Goal: Check status

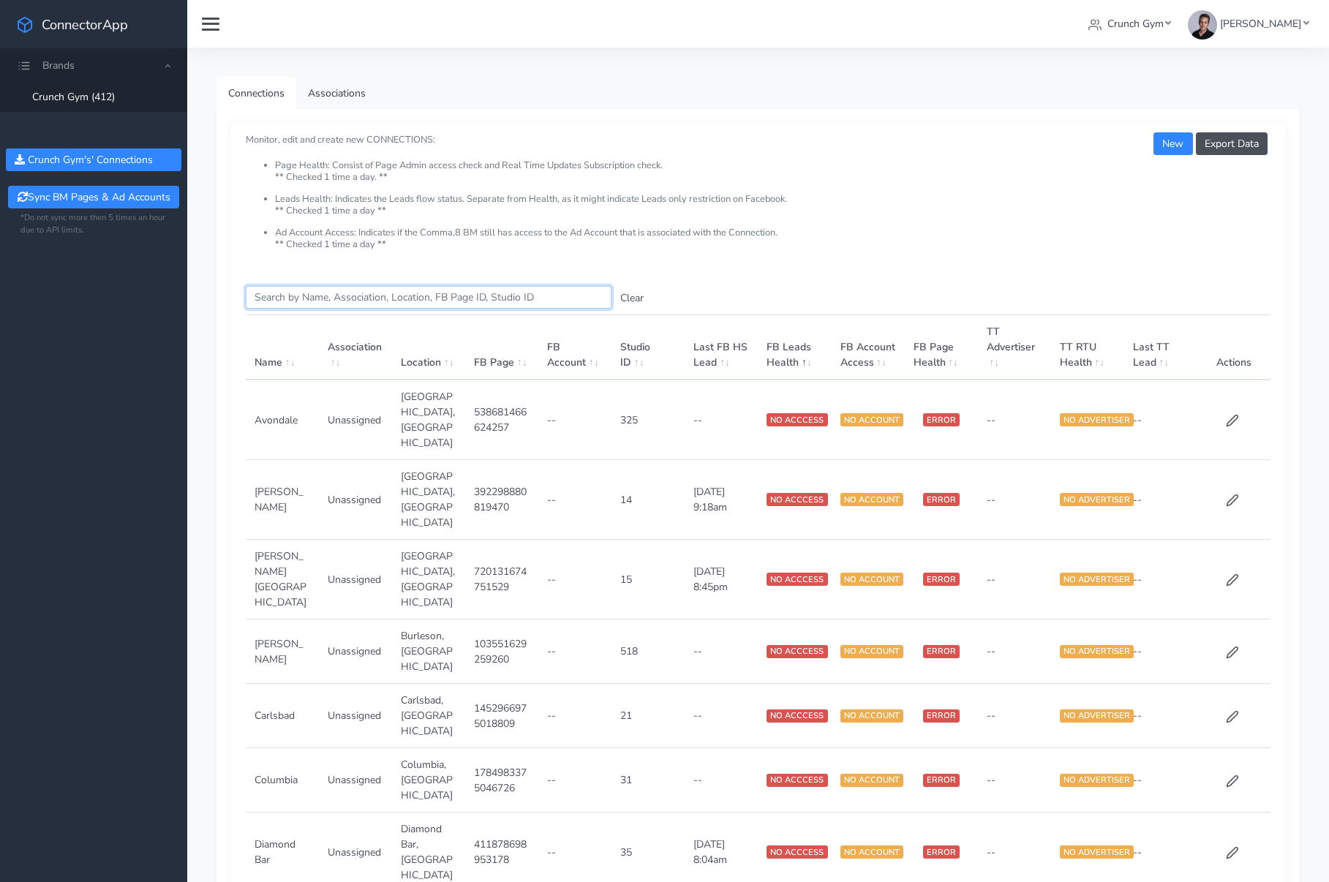
click at [424, 290] on input "Search this table" at bounding box center [429, 297] width 366 height 23
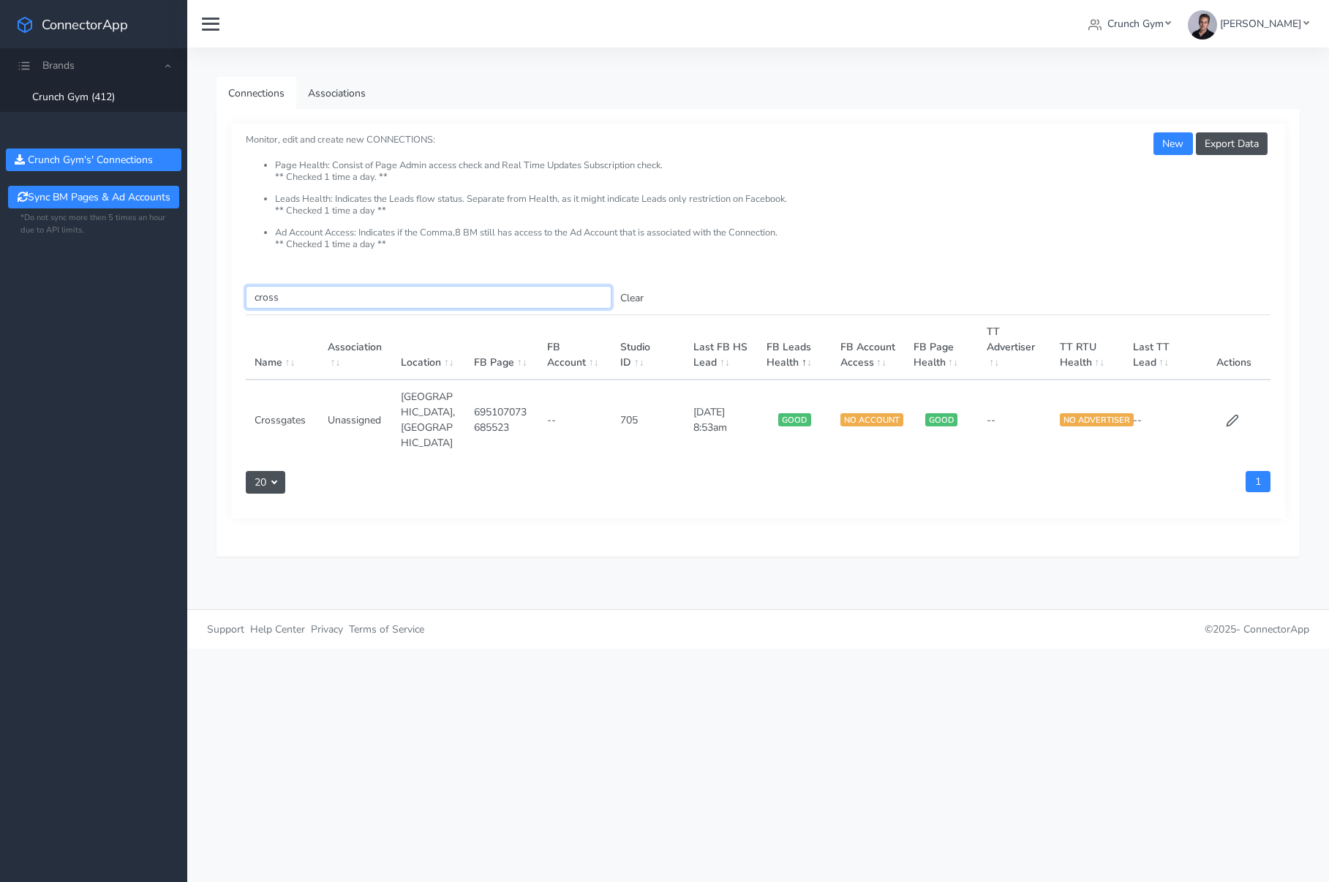
type input "cross"
click at [1222, 402] on td at bounding box center [1234, 420] width 73 height 80
click at [1226, 414] on icon at bounding box center [1232, 420] width 13 height 13
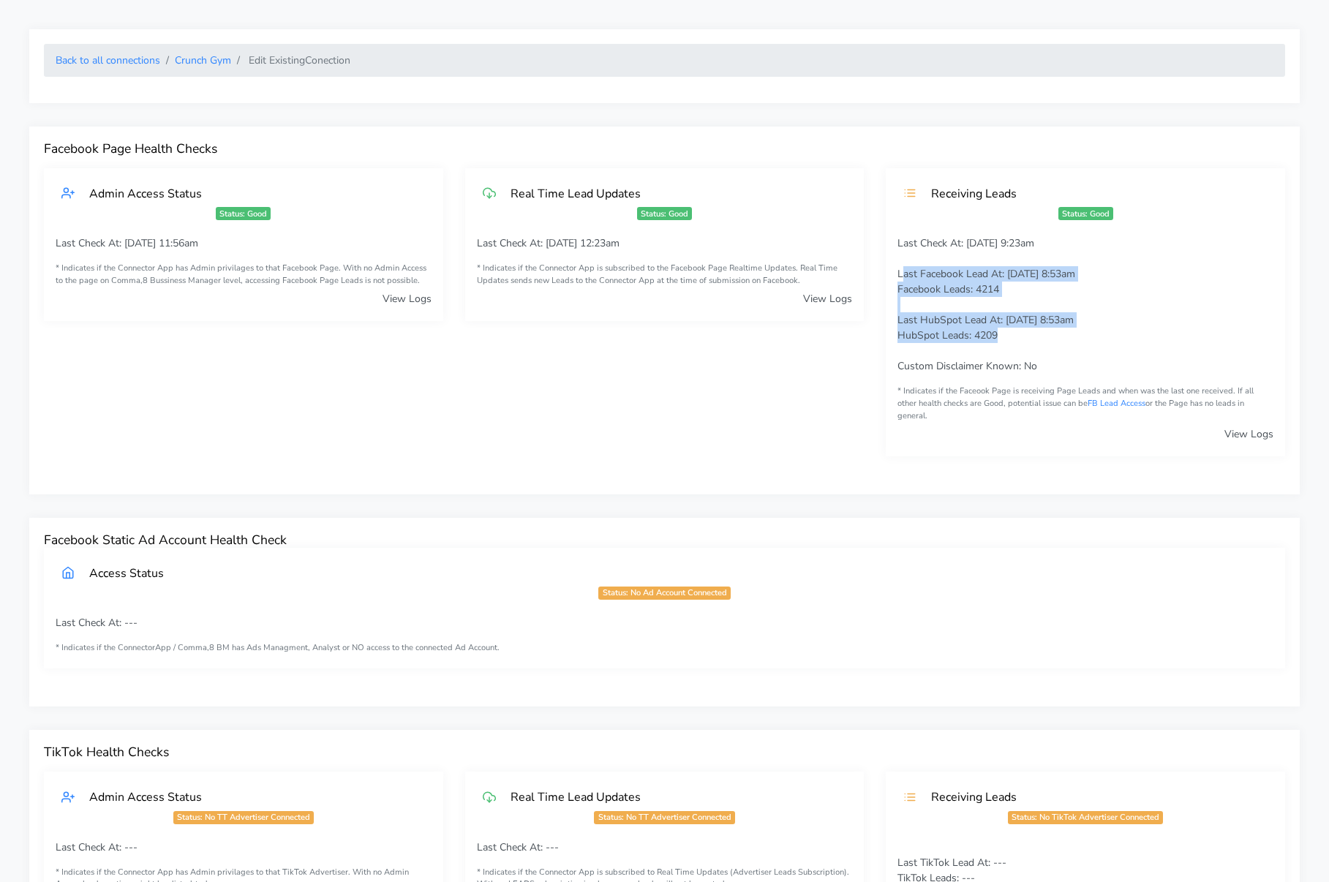
drag, startPoint x: 1013, startPoint y: 339, endPoint x: 901, endPoint y: 269, distance: 131.8
click at [901, 269] on p "Last Check At: [DATE] 9:23am Last Facebook Lead At: [DATE] 8:53am Facebook Lead…" at bounding box center [1086, 305] width 376 height 138
click at [1042, 326] on span "Last HubSpot Lead At: [DATE] 8:53am" at bounding box center [986, 320] width 176 height 14
drag, startPoint x: 996, startPoint y: 334, endPoint x: 899, endPoint y: 276, distance: 112.5
click at [899, 276] on p "Last Check At: [DATE] 9:23am Last Facebook Lead At: [DATE] 8:53am Facebook Lead…" at bounding box center [1086, 305] width 376 height 138
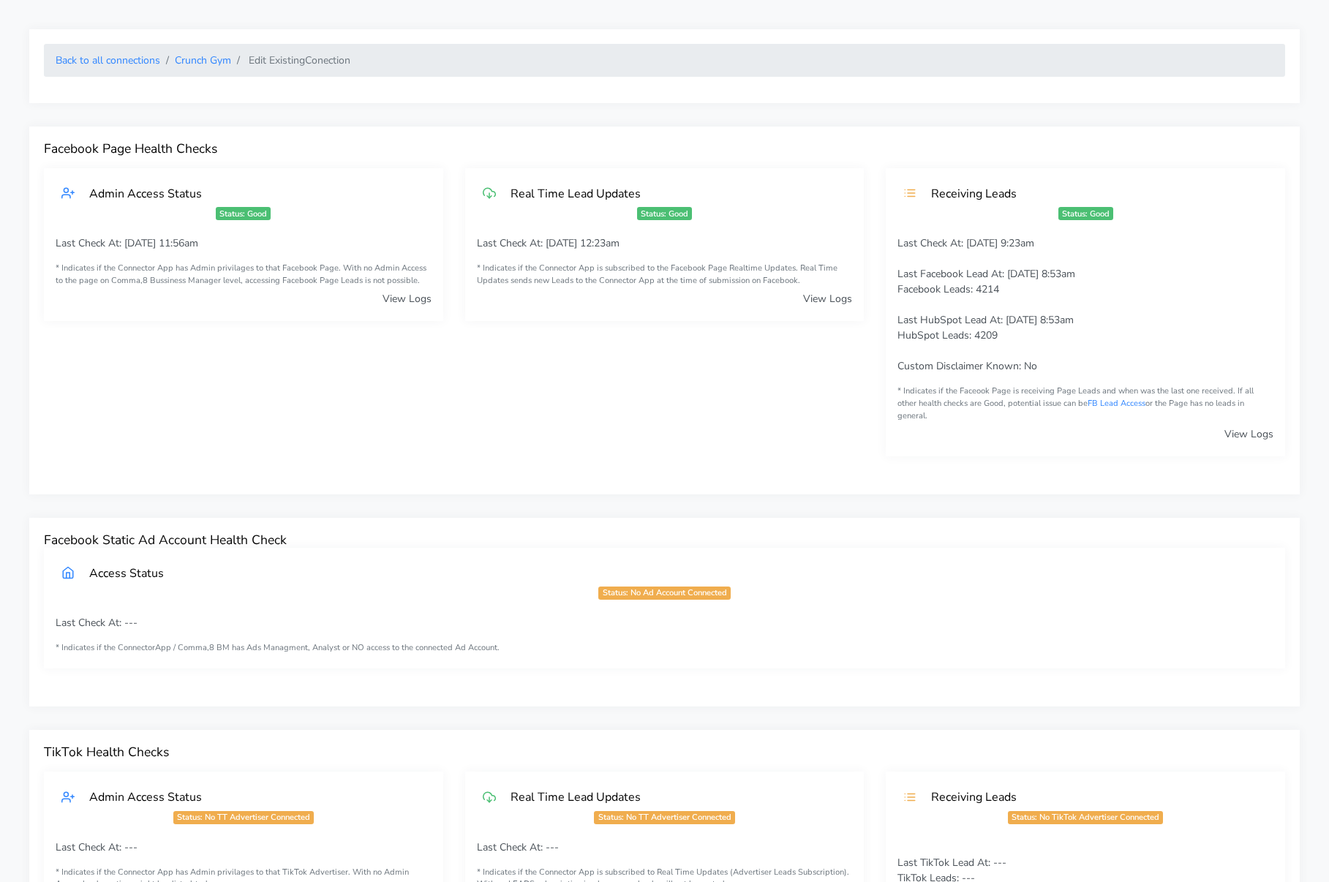
click at [1045, 383] on div "Last Check At: [DATE] 9:23am Last Facebook Lead At: [DATE] 8:53am Facebook Lead…" at bounding box center [1085, 346] width 399 height 220
drag, startPoint x: 946, startPoint y: 282, endPoint x: 893, endPoint y: 274, distance: 53.3
click at [893, 274] on div "Last Check At: [DATE] 9:23am Last Facebook Lead At: [DATE] 8:53am Facebook Lead…" at bounding box center [1085, 346] width 399 height 220
drag, startPoint x: 1122, startPoint y: 377, endPoint x: 1009, endPoint y: 331, distance: 121.7
click at [1116, 376] on div "Last Check At: [DATE] 9:23am Last Facebook Lead At: [DATE] 8:53am Facebook Lead…" at bounding box center [1085, 346] width 399 height 220
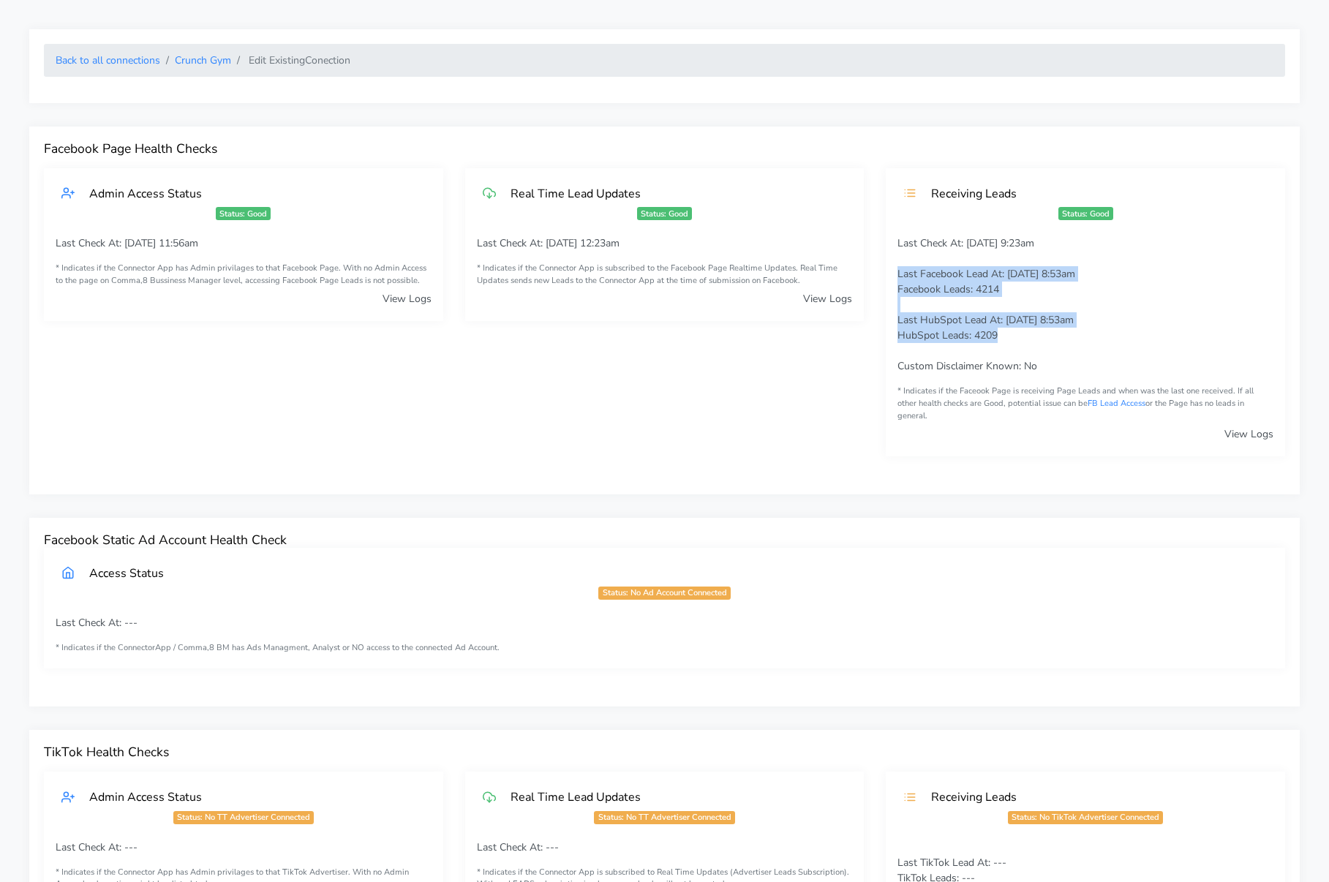
drag, startPoint x: 1004, startPoint y: 330, endPoint x: 893, endPoint y: 270, distance: 127.0
click at [893, 270] on div "Last Check At: [DATE] 9:23am Last Facebook Lead At: [DATE] 8:53am Facebook Lead…" at bounding box center [1085, 346] width 399 height 220
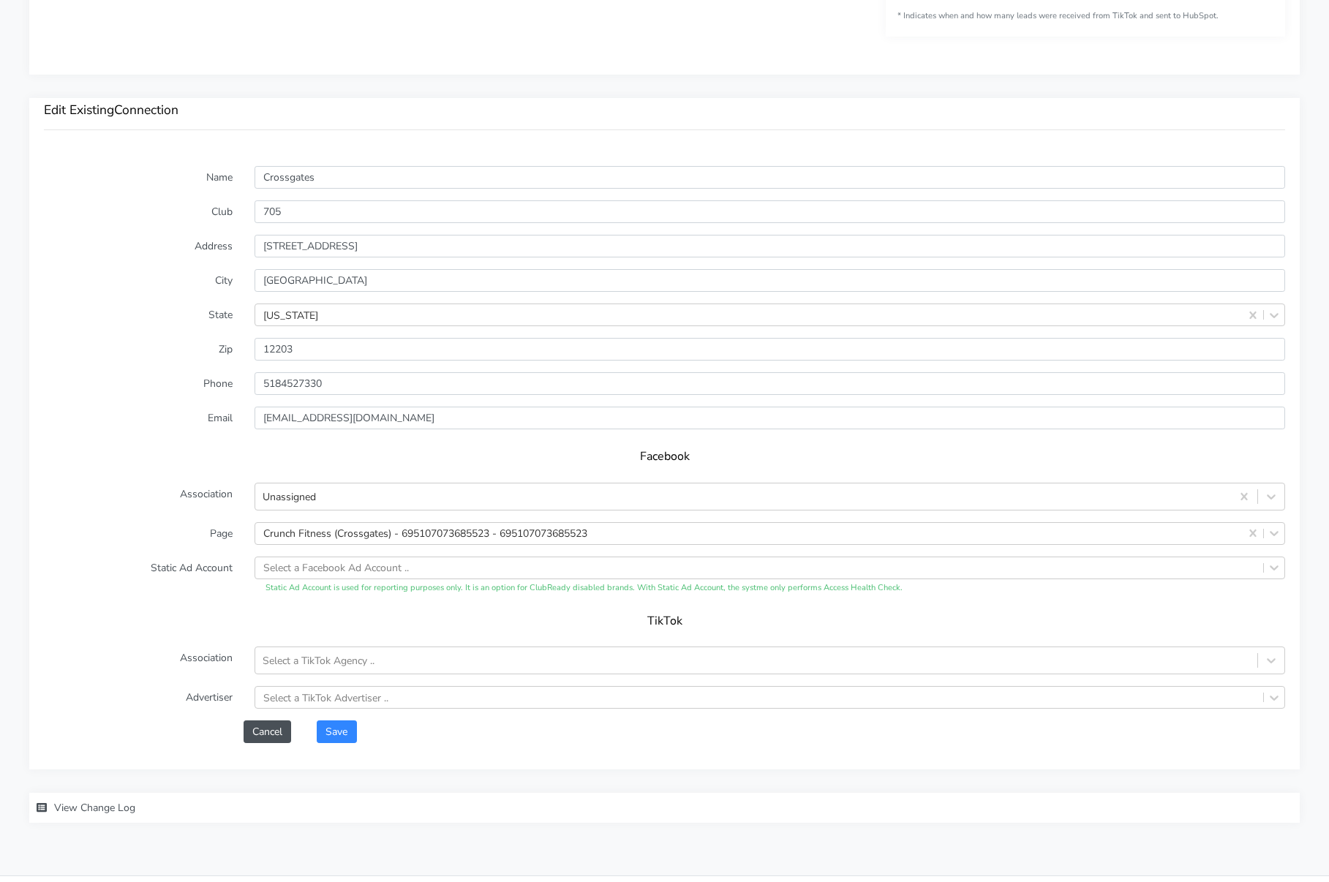
scroll to position [955, 0]
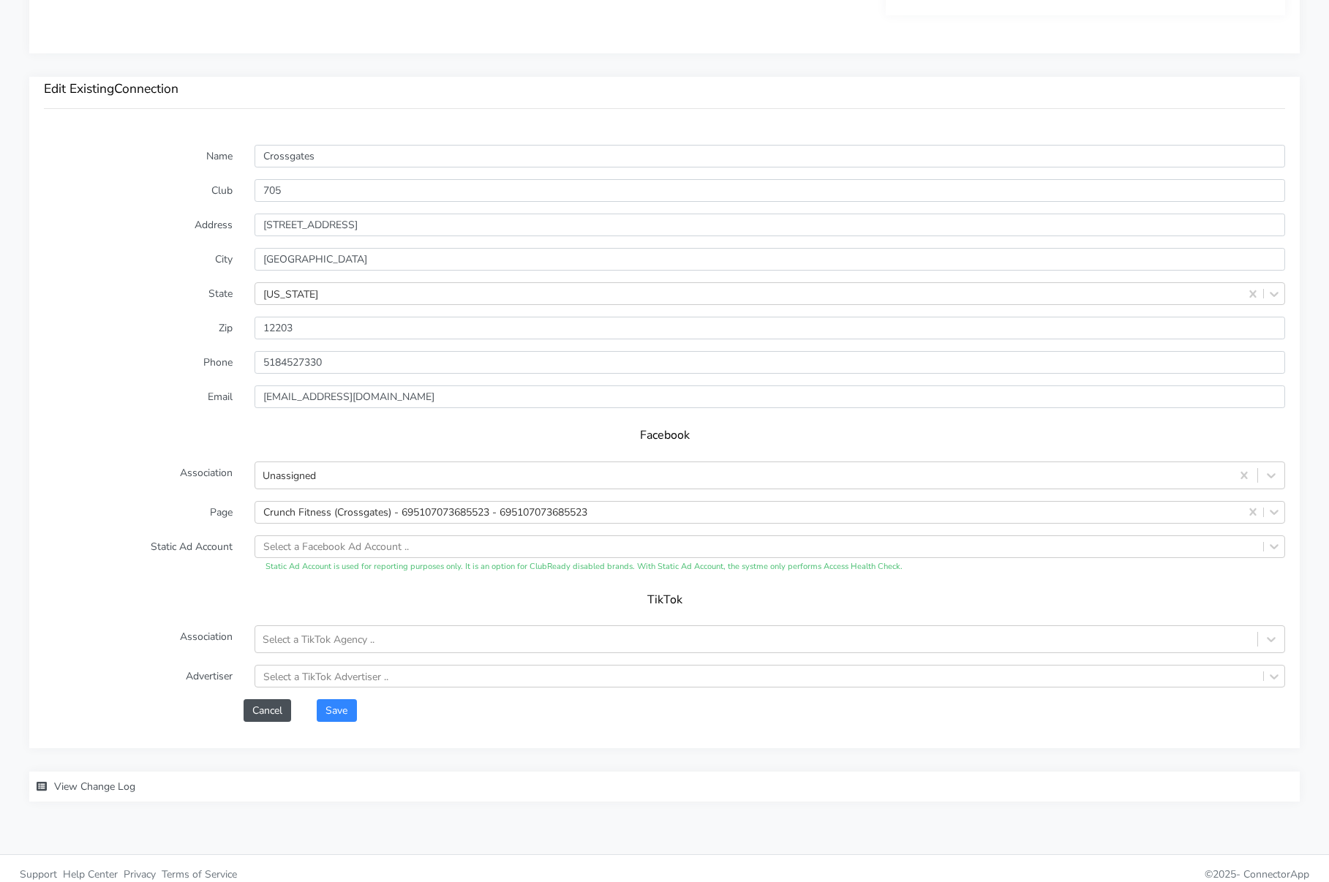
click at [116, 780] on span "View Change Log" at bounding box center [94, 787] width 81 height 14
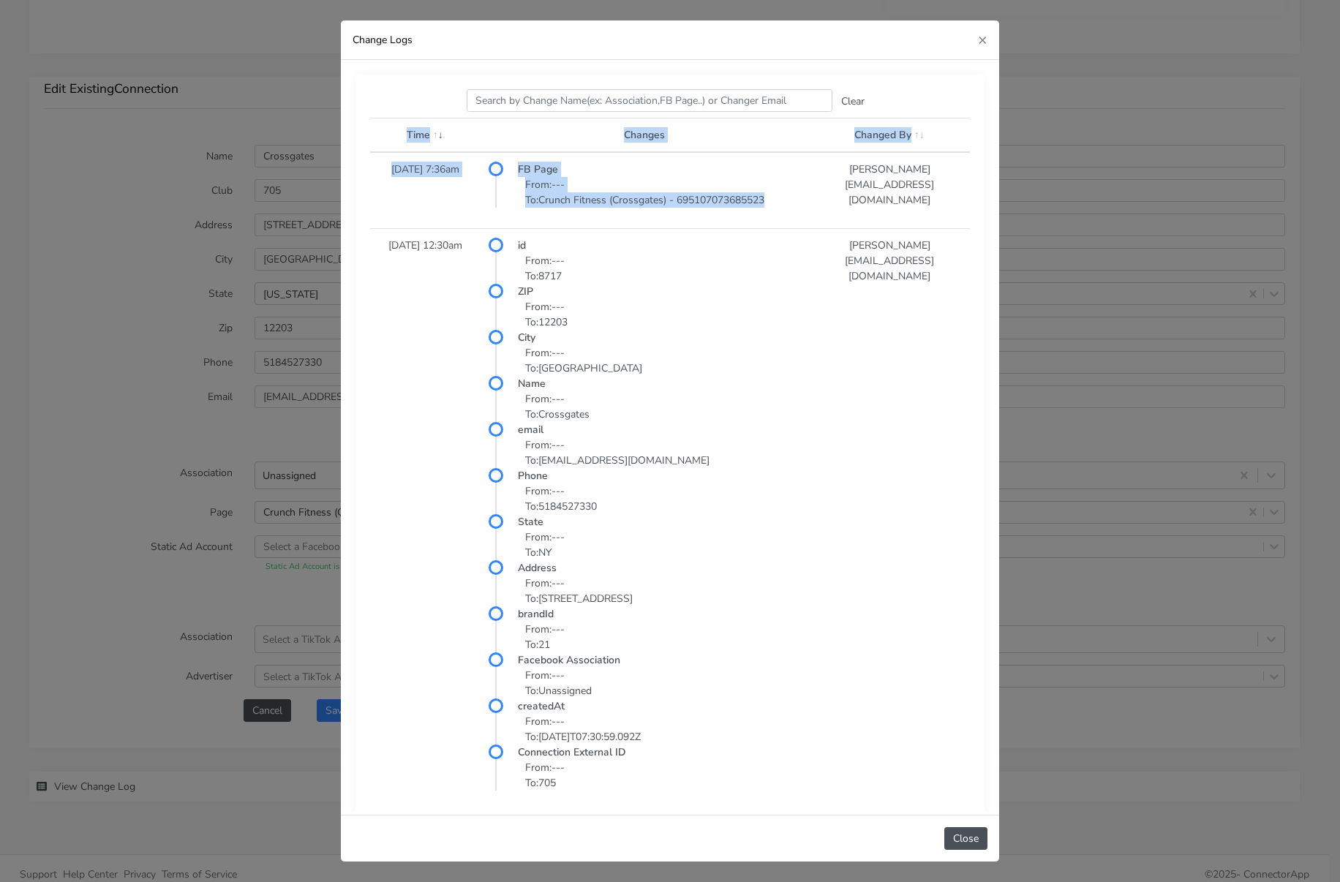
drag, startPoint x: 449, startPoint y: 231, endPoint x: 537, endPoint y: 228, distance: 87.9
click at [537, 228] on div "Search this table Clear Time Changes Changed By [DATE] 7:36am FB Page From: ---…" at bounding box center [670, 456] width 629 height 763
click at [183, 386] on div "Change Logs × Search this table Clear Time Changes Changed By [DATE] 7:36am FB …" at bounding box center [670, 441] width 1340 height 882
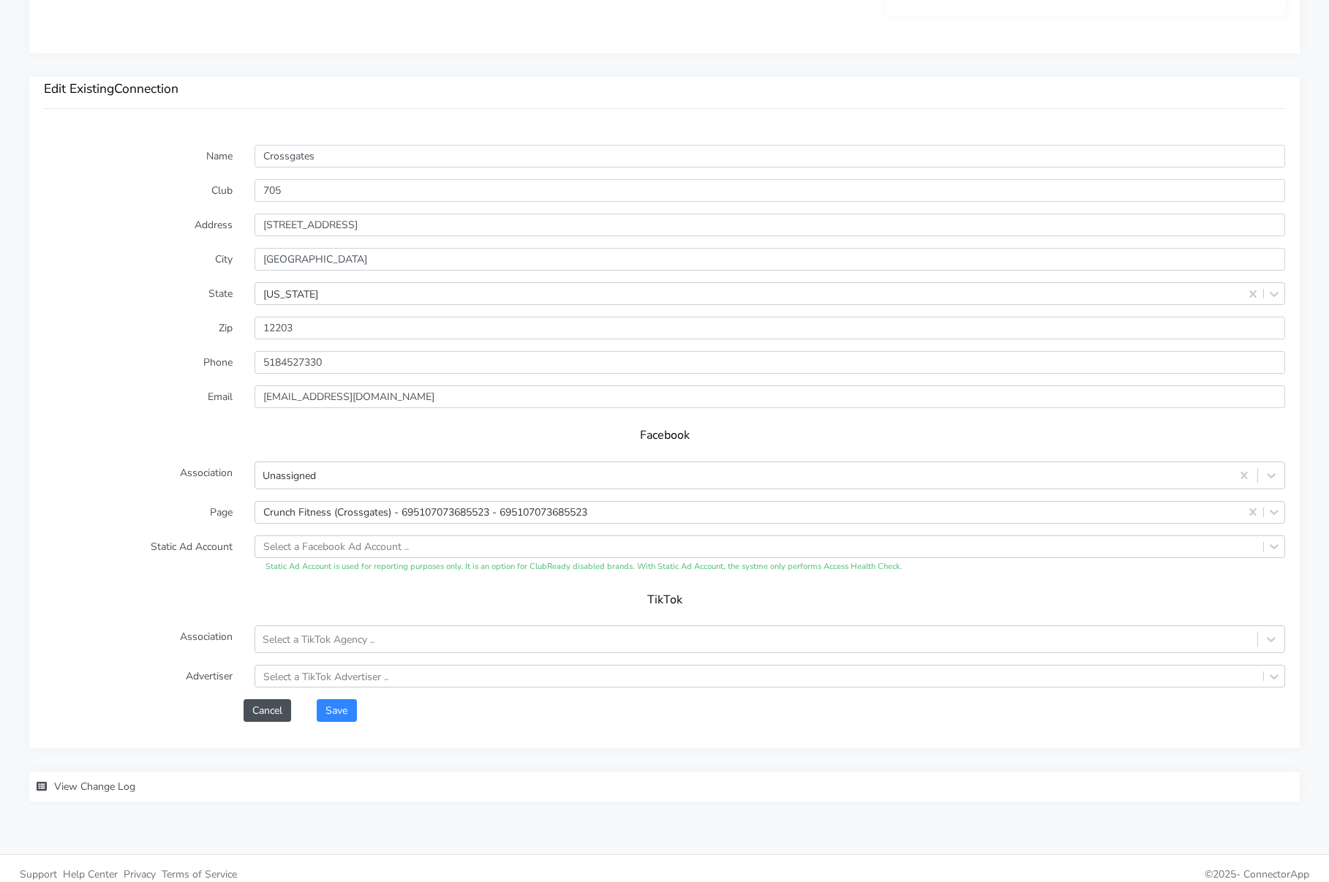
click at [99, 781] on span "View Change Log" at bounding box center [94, 787] width 81 height 14
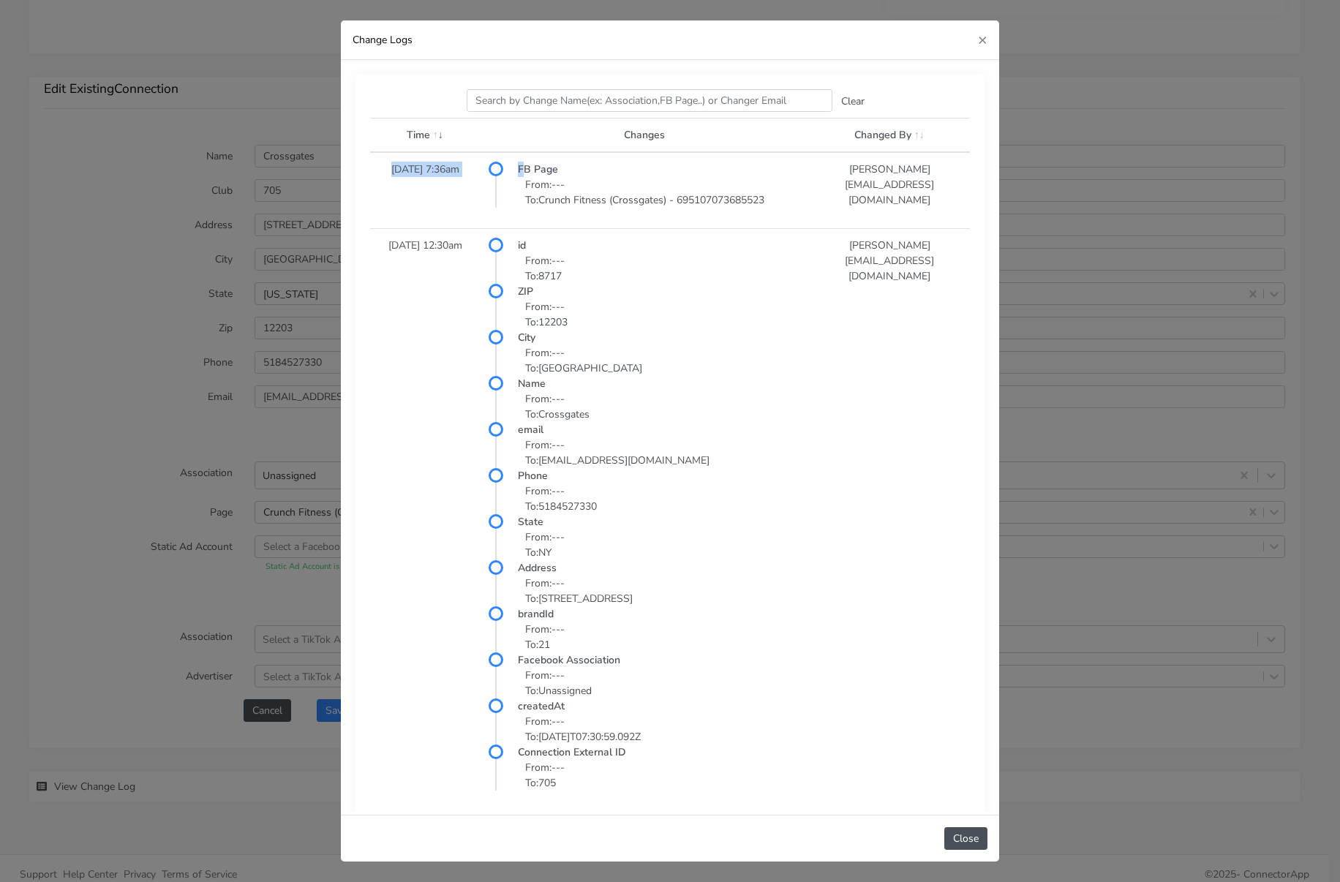
drag, startPoint x: 401, startPoint y: 168, endPoint x: 523, endPoint y: 170, distance: 122.2
click at [523, 170] on tr "[DATE] 7:36am FB Page From: --- To: Crunch Fitness (Crossgates) - 6951070736855…" at bounding box center [670, 190] width 600 height 77
drag, startPoint x: 882, startPoint y: 206, endPoint x: 358, endPoint y: 173, distance: 524.1
click at [358, 173] on div "Search this table Clear Time Changes Changed By [DATE] 7:36am FB Page From: ---…" at bounding box center [670, 456] width 629 height 763
drag, startPoint x: 406, startPoint y: 176, endPoint x: 388, endPoint y: 173, distance: 17.9
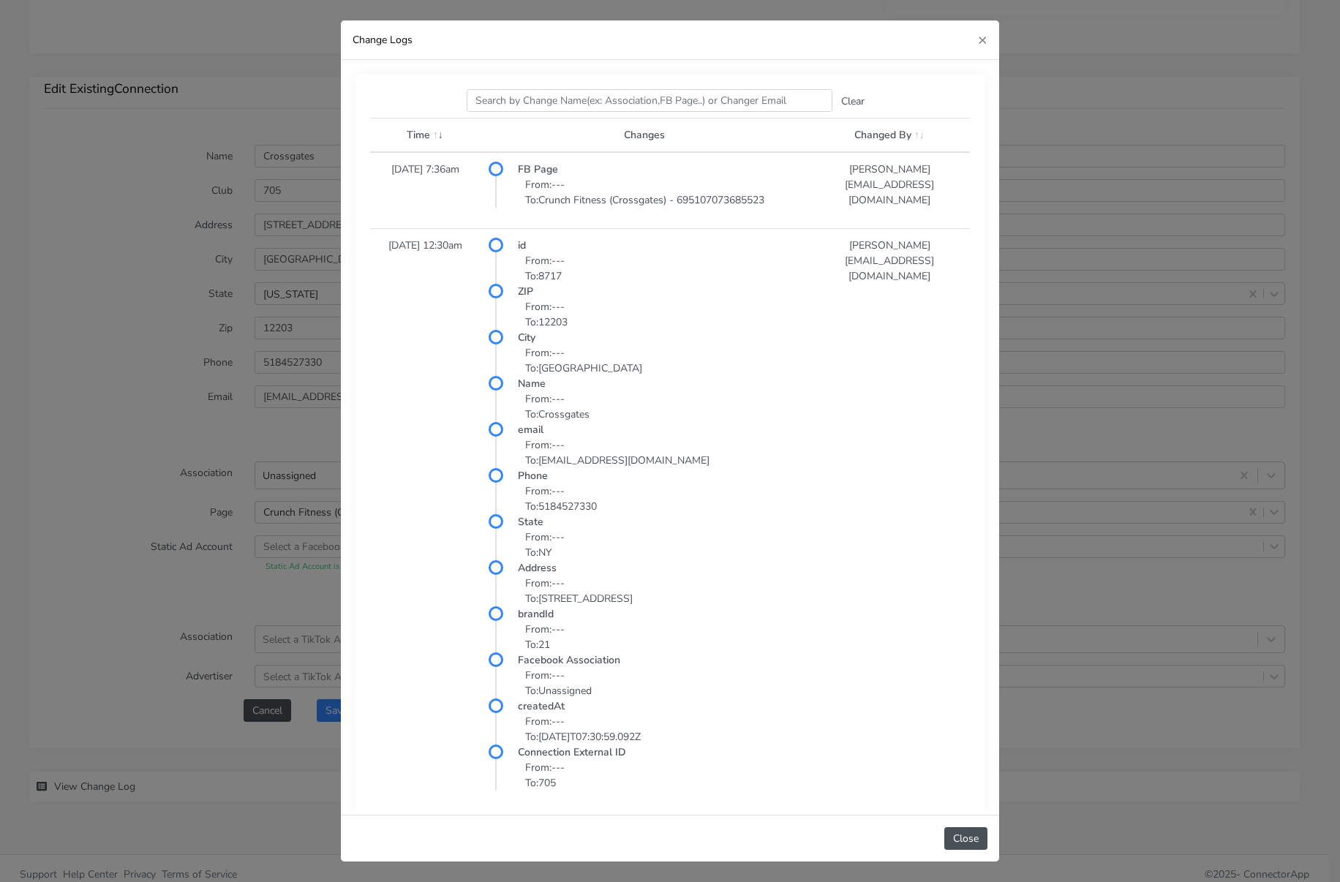
click at [402, 176] on td "[DATE] 7:36am" at bounding box center [425, 190] width 110 height 77
drag, startPoint x: 398, startPoint y: 170, endPoint x: 931, endPoint y: 197, distance: 533.2
click at [931, 197] on tr "[DATE] 7:36am FB Page From: --- To: Crunch Fitness (Crossgates) - 6951070736855…" at bounding box center [670, 190] width 600 height 77
click at [380, 175] on td "[DATE] 7:36am" at bounding box center [425, 190] width 110 height 77
drag, startPoint x: 402, startPoint y: 166, endPoint x: 537, endPoint y: 181, distance: 136.1
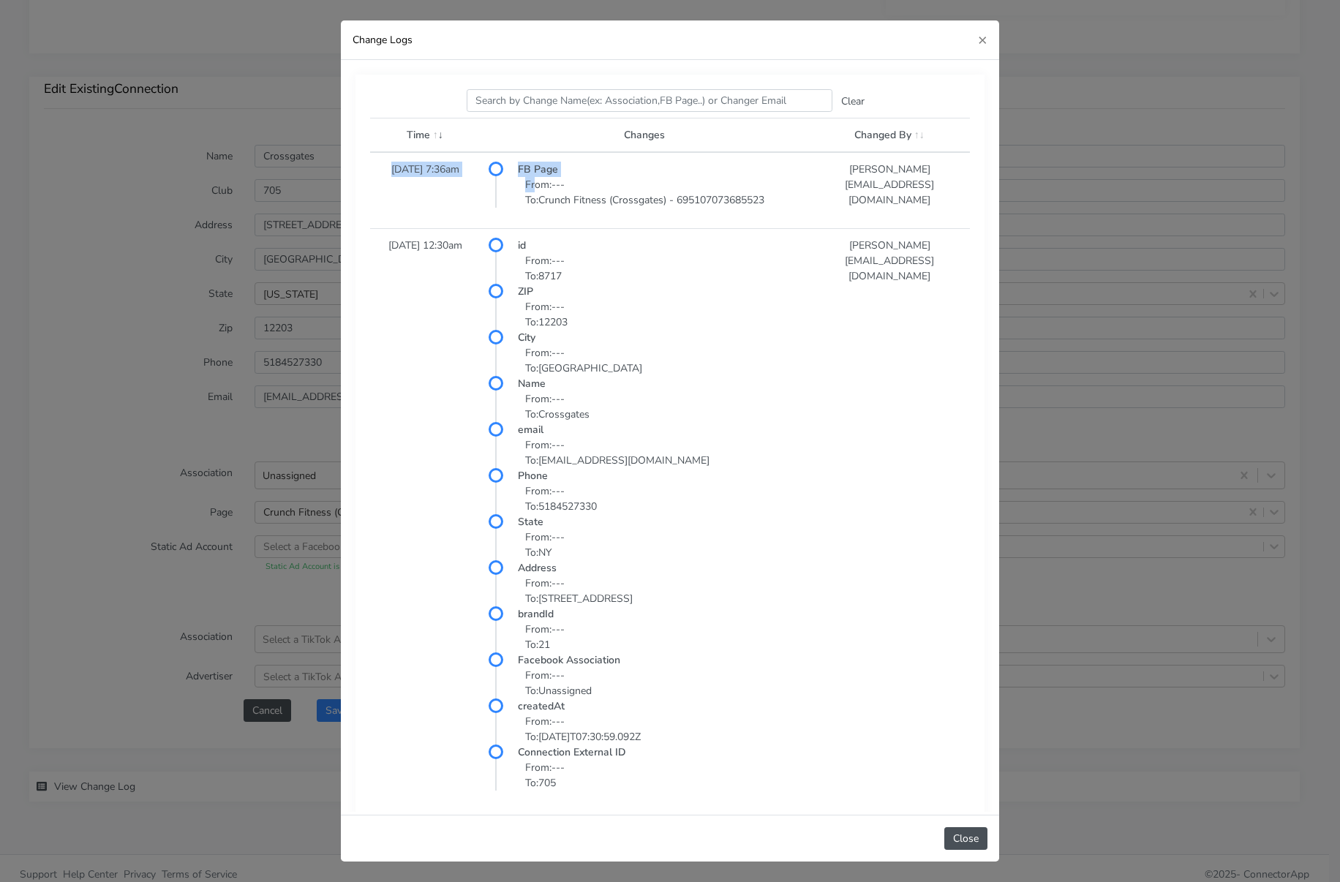
click at [537, 181] on tr "[DATE] 7:36am FB Page From: --- To: Crunch Fitness (Crossgates) - 6951070736855…" at bounding box center [670, 190] width 600 height 77
click at [751, 353] on p "From: --- To: [GEOGRAPHIC_DATA]" at bounding box center [659, 360] width 282 height 31
click at [685, 179] on p "From: --- To: Crunch Fitness (Crossgates) - 695107073685523" at bounding box center [659, 192] width 282 height 31
click at [442, 171] on td "[DATE] 7:36am" at bounding box center [425, 190] width 110 height 77
drag, startPoint x: 358, startPoint y: 168, endPoint x: 385, endPoint y: 168, distance: 26.3
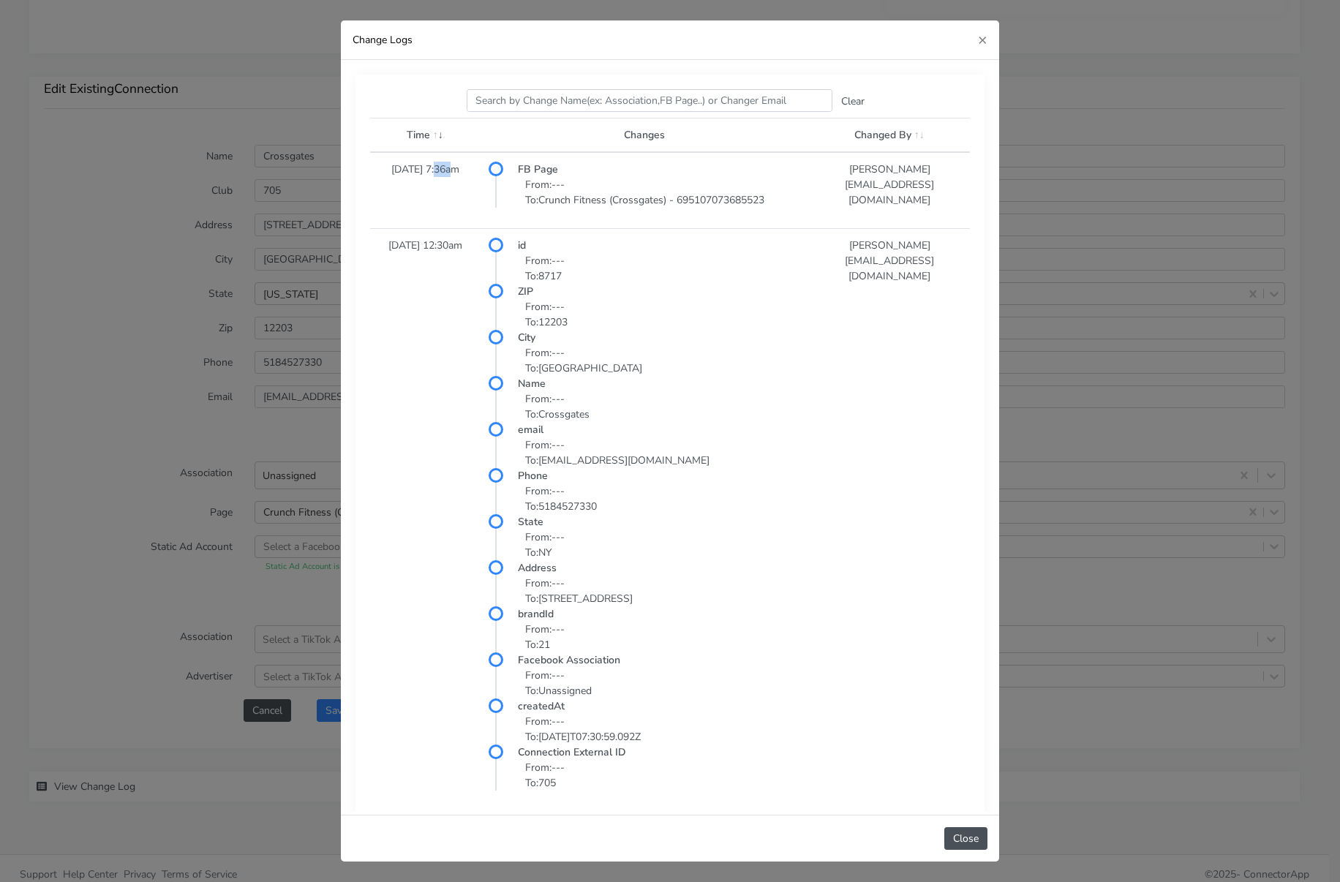
click at [385, 168] on td "[DATE] 7:36am" at bounding box center [425, 190] width 110 height 77
copy td "[DATE] 7:36am"
click at [983, 40] on span "×" at bounding box center [983, 39] width 10 height 20
